Goal: Task Accomplishment & Management: Complete application form

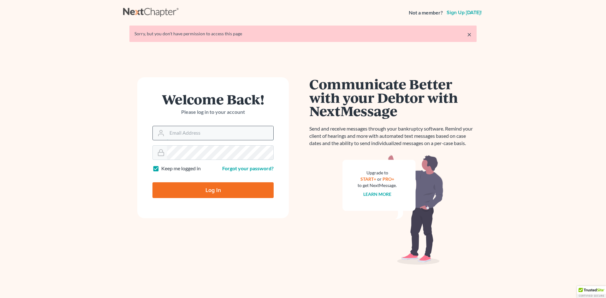
drag, startPoint x: 0, startPoint y: 0, endPoint x: 209, endPoint y: 140, distance: 251.0
click at [179, 131] on input "Email Address" at bounding box center [220, 133] width 106 height 14
type input "[PERSON_NAME][EMAIL_ADDRESS][DOMAIN_NAME]"
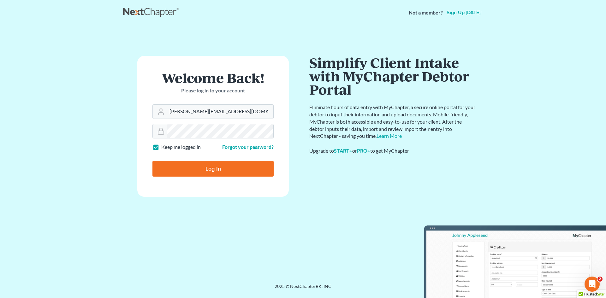
click at [212, 173] on input "Log In" at bounding box center [212, 169] width 121 height 16
type input "Thinking..."
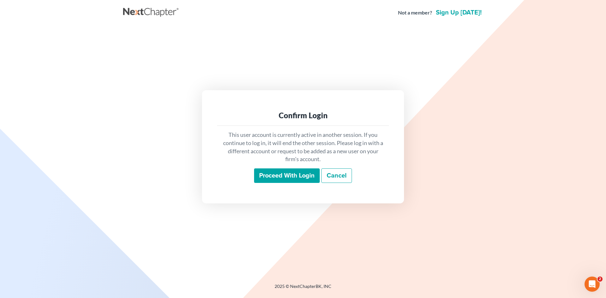
click at [285, 177] on input "Proceed with login" at bounding box center [287, 175] width 66 height 15
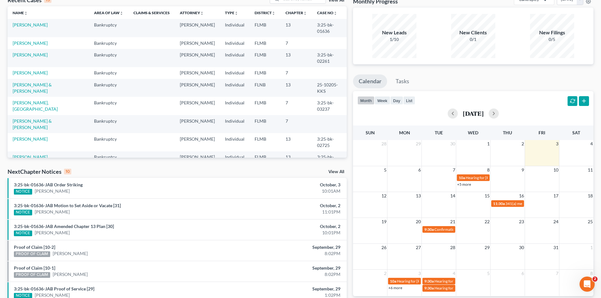
scroll to position [63, 0]
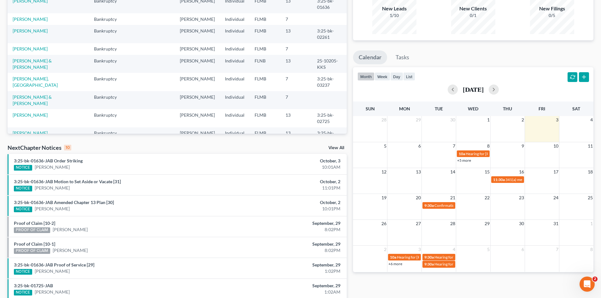
click at [29, 215] on li "3:25-bk-01636-JAB Amended Chapter 13 Plan [30] NOTICE [PERSON_NAME] October, 2 …" at bounding box center [177, 205] width 339 height 21
click at [26, 223] on link "Proof of Claim [10-2]" at bounding box center [34, 222] width 41 height 5
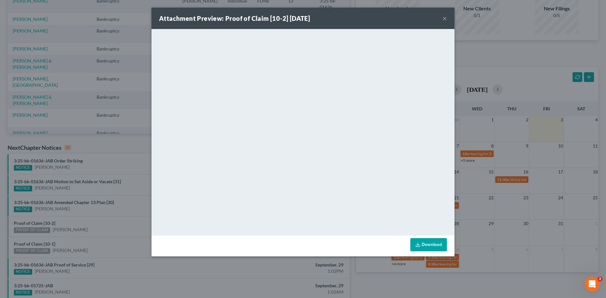
click at [443, 18] on button "×" at bounding box center [444, 19] width 4 height 8
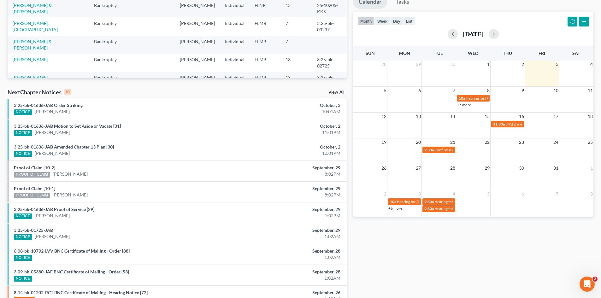
scroll to position [0, 0]
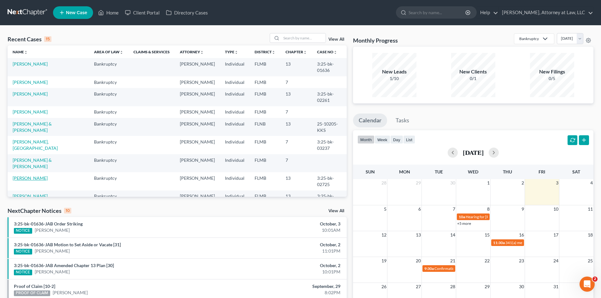
click at [39, 181] on link "[PERSON_NAME]" at bounding box center [30, 177] width 35 height 5
select select "6"
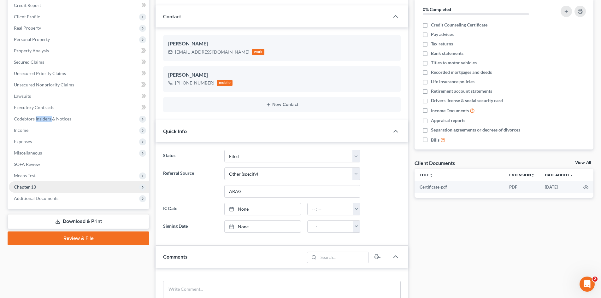
scroll to position [95, 0]
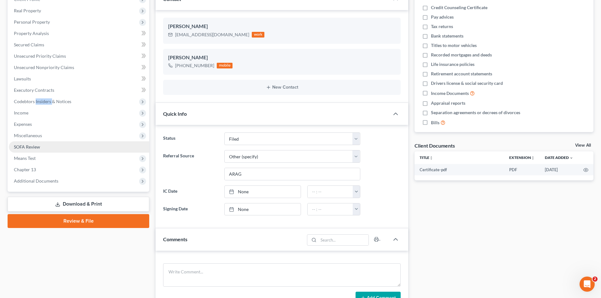
click at [33, 150] on link "SOFA Review" at bounding box center [79, 146] width 140 height 11
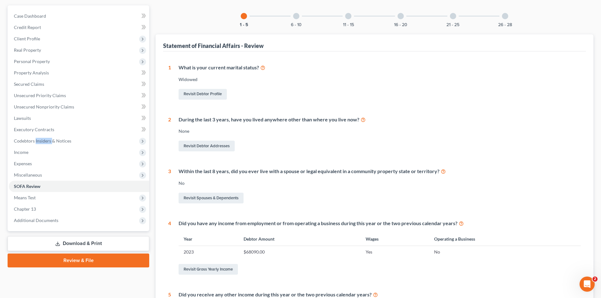
scroll to position [152, 0]
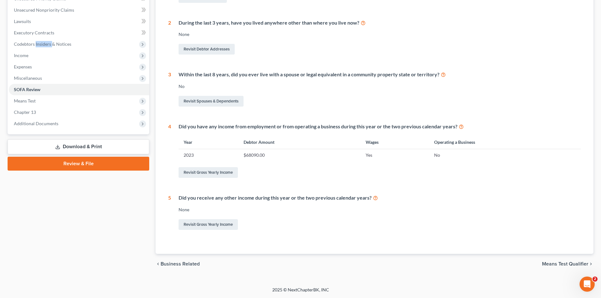
click at [548, 265] on span "Means Test Qualifier" at bounding box center [565, 264] width 46 height 5
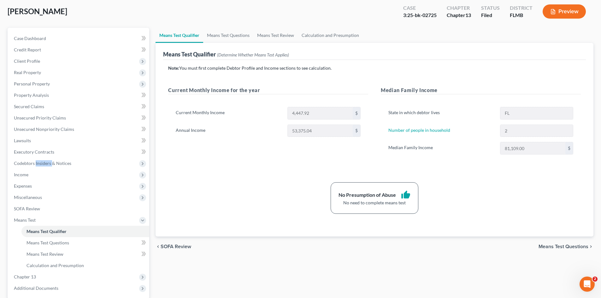
scroll to position [94, 0]
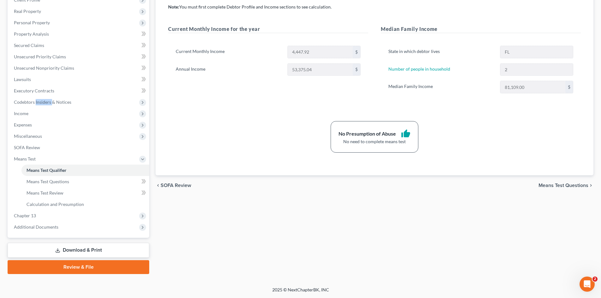
click at [574, 183] on span "Means Test Questions" at bounding box center [563, 185] width 50 height 5
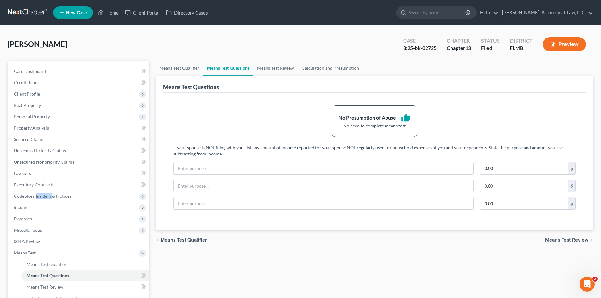
click at [181, 241] on span "Means Test Qualifier" at bounding box center [184, 240] width 46 height 5
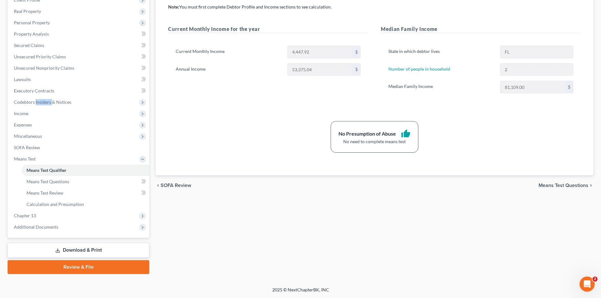
click at [567, 185] on span "Means Test Questions" at bounding box center [563, 185] width 50 height 5
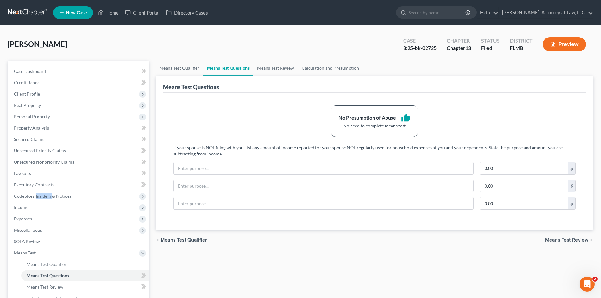
click at [561, 238] on span "Means Test Review" at bounding box center [566, 240] width 43 height 5
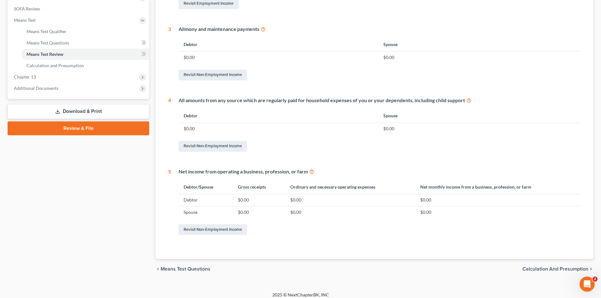
scroll to position [238, 0]
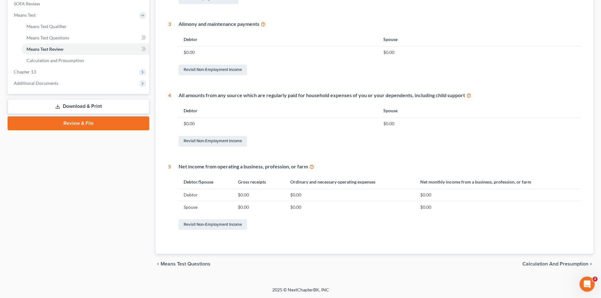
click at [552, 264] on span "Calculation and Presumption" at bounding box center [555, 264] width 66 height 5
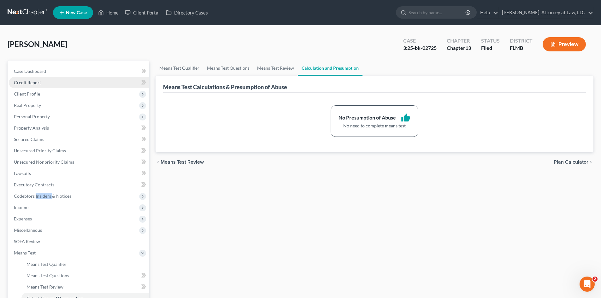
click at [28, 84] on span "Credit Report" at bounding box center [27, 82] width 27 height 5
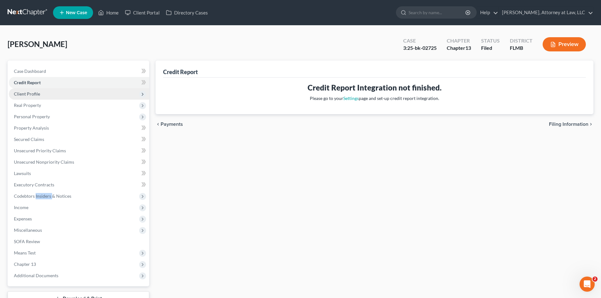
click at [28, 95] on span "Client Profile" at bounding box center [27, 93] width 26 height 5
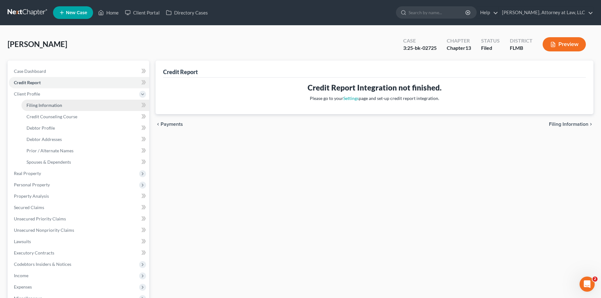
click at [43, 109] on link "Filing Information" at bounding box center [85, 105] width 128 height 11
select select "1"
select select "0"
select select "3"
select select "9"
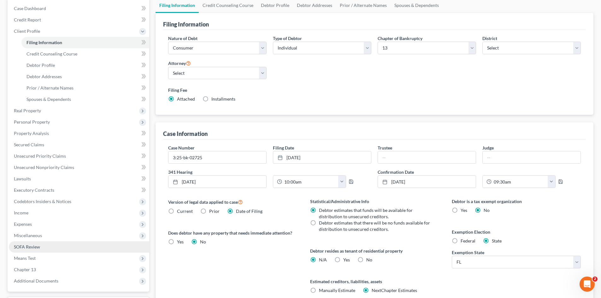
scroll to position [63, 0]
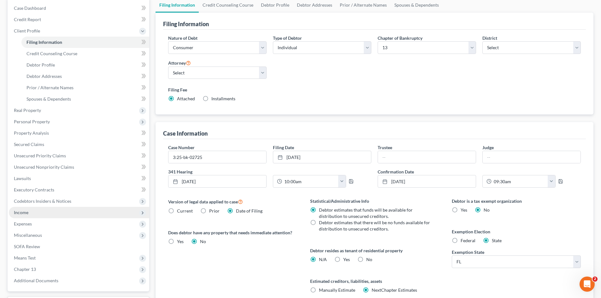
click at [34, 213] on span "Income" at bounding box center [79, 212] width 140 height 11
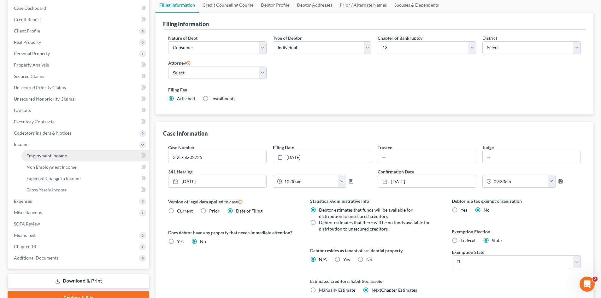
click at [34, 153] on span "Employment Income" at bounding box center [46, 155] width 40 height 5
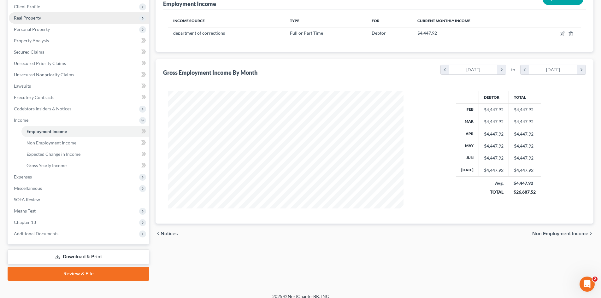
scroll to position [94, 0]
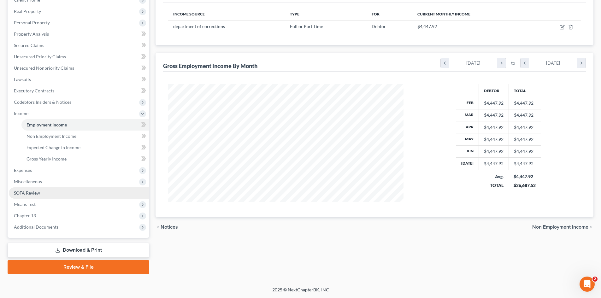
click at [28, 194] on span "SOFA Review" at bounding box center [27, 192] width 26 height 5
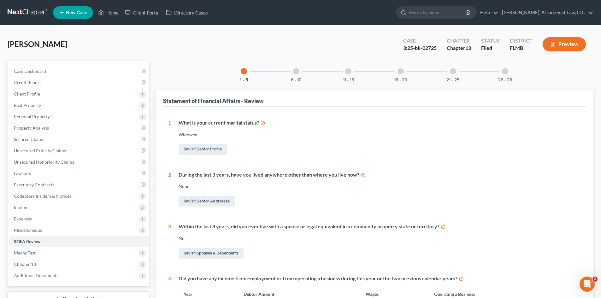
click at [295, 70] on div at bounding box center [296, 71] width 6 height 6
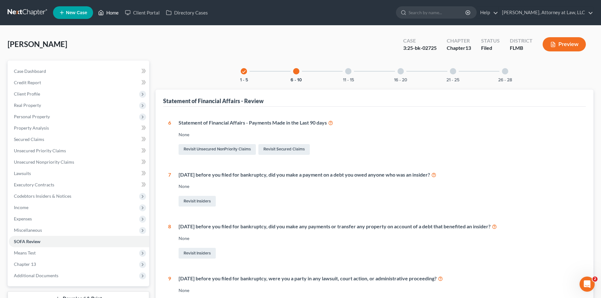
click at [106, 12] on link "Home" at bounding box center [108, 12] width 27 height 11
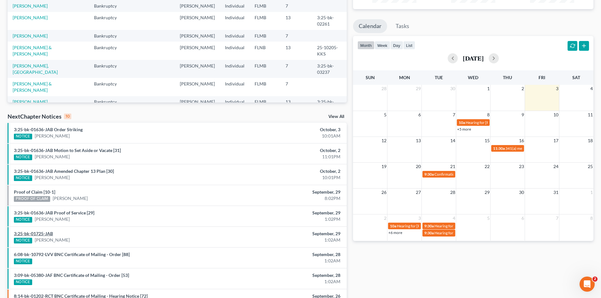
scroll to position [95, 0]
click at [26, 190] on link "Proof of Claim [10-1]" at bounding box center [34, 191] width 41 height 5
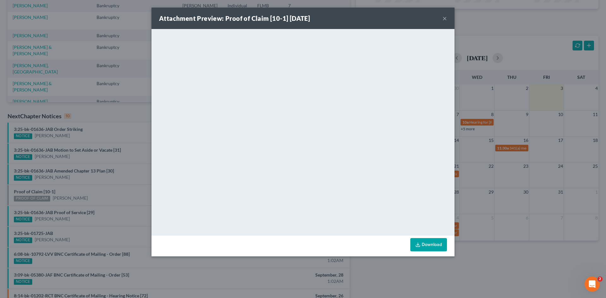
click at [443, 19] on button "×" at bounding box center [444, 19] width 4 height 8
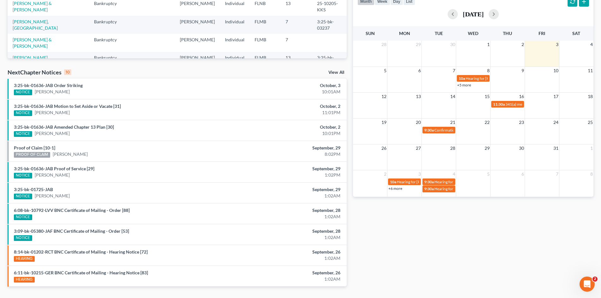
scroll to position [156, 0]
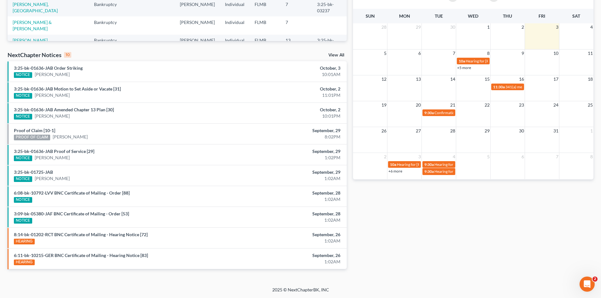
click at [340, 55] on link "View All" at bounding box center [336, 55] width 16 height 4
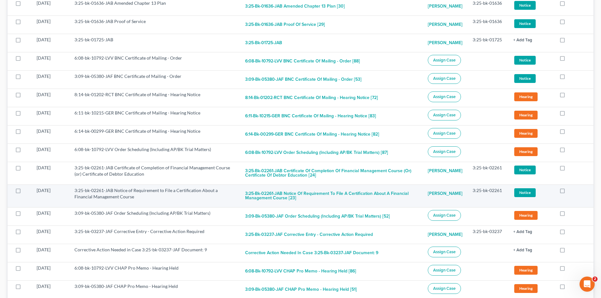
scroll to position [126, 0]
